Goal: Information Seeking & Learning: Learn about a topic

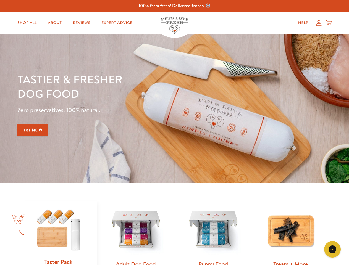
click at [174, 133] on div "Tastier & fresher dog food Zero preservatives. 100% natural. Try Now" at bounding box center [122, 108] width 210 height 73
click at [333, 250] on icon "Open gorgias live chat" at bounding box center [332, 249] width 5 height 5
